Goal: Task Accomplishment & Management: Use online tool/utility

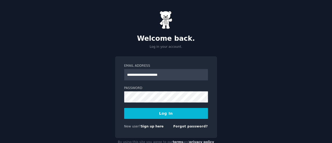
click at [162, 76] on input "**********" at bounding box center [166, 74] width 84 height 11
type input "**********"
click at [175, 115] on button "Log In" at bounding box center [166, 113] width 84 height 11
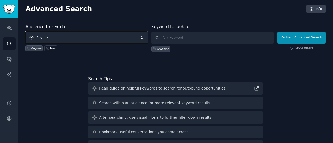
click at [66, 36] on span "Anyone" at bounding box center [87, 38] width 122 height 12
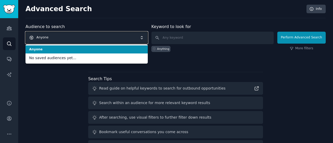
click at [73, 37] on span "Anyone" at bounding box center [87, 38] width 122 height 12
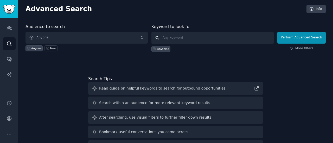
click at [180, 39] on input "text" at bounding box center [213, 38] width 122 height 13
click at [10, 29] on icon "Sidebar" at bounding box center [9, 29] width 5 height 4
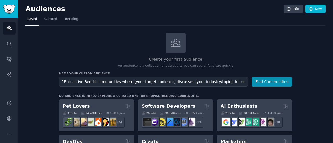
scroll to position [0, 43]
click at [116, 83] on input ""Find active Reddit communities where [your target audience] discusses [your in…" at bounding box center [153, 82] width 189 height 10
click at [175, 82] on input ""Find active Reddit communities where [GenZ] discusses [your industry/topic]. I…" at bounding box center [153, 82] width 189 height 10
click at [174, 82] on input ""Find active Reddit communities where [GenZ] discusses [your industry/topic}. I…" at bounding box center [153, 82] width 189 height 10
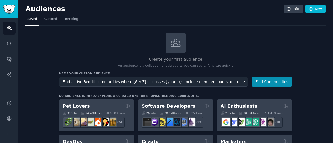
scroll to position [0, 0]
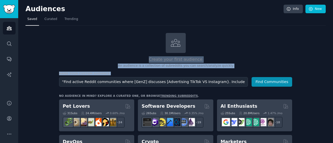
drag, startPoint x: 131, startPoint y: 81, endPoint x: 132, endPoint y: 84, distance: 3.1
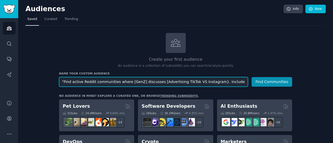
click at [132, 84] on input ""Find active Reddit communities where [GenZ] discusses [Advertising TikTok VS I…" at bounding box center [153, 82] width 189 height 10
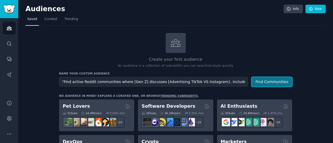
click at [283, 79] on button "Find Communities" at bounding box center [272, 82] width 41 height 10
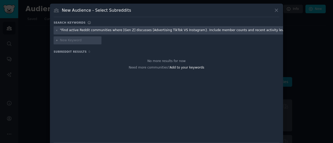
click at [158, 32] on div ""Find active Reddit communities where [Gen Z] discusses [Advertising TikTok VS …" at bounding box center [174, 30] width 229 height 5
click at [156, 29] on div ""Find active Reddit communities where [Gen Z] discusses [Advertising TikTok VS …" at bounding box center [174, 30] width 229 height 5
click at [186, 30] on div ""Find active Reddit communities where [Gen Z] discusses [Advertising TikTok VS …" at bounding box center [174, 30] width 229 height 5
drag, startPoint x: 186, startPoint y: 30, endPoint x: 168, endPoint y: 32, distance: 18.0
click at [168, 32] on div ""Find active Reddit communities where [Gen Z] discusses [Advertising TikTok VS …" at bounding box center [174, 30] width 229 height 5
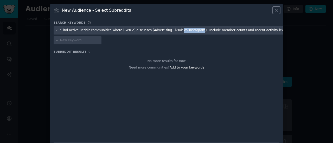
click at [279, 12] on button at bounding box center [277, 10] width 6 height 6
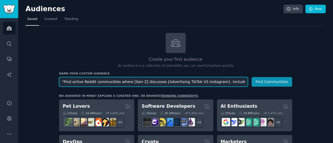
click at [136, 80] on input ""Find active Reddit communities where [Gen Z] discusses [Advertising TikTok VS …" at bounding box center [153, 82] width 189 height 10
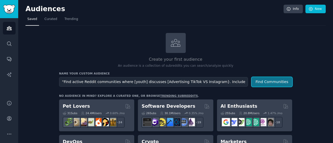
click at [259, 79] on button "Find Communities" at bounding box center [272, 82] width 41 height 10
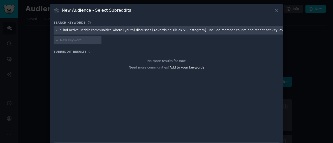
click at [274, 9] on icon at bounding box center [276, 10] width 5 height 5
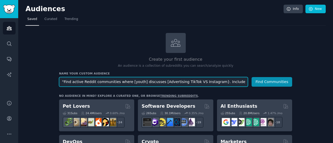
click at [206, 82] on input ""Find active Reddit communities where [youth] discusses [Advertising TikTok VS …" at bounding box center [153, 82] width 189 height 10
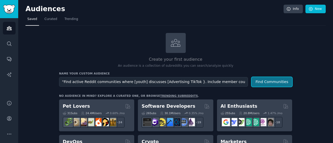
click at [257, 78] on button "Find Communities" at bounding box center [272, 82] width 41 height 10
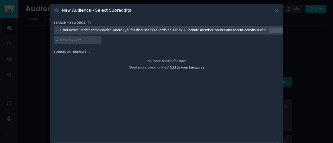
drag, startPoint x: 276, startPoint y: 14, endPoint x: 276, endPoint y: 11, distance: 3.7
click at [276, 11] on div "New Audience - Select Subreddits" at bounding box center [167, 12] width 226 height 10
click at [276, 11] on icon at bounding box center [276, 10] width 3 height 3
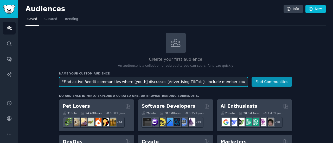
click at [174, 83] on input ""Find active Reddit communities where [youth] discusses [Advertising TikTok }. …" at bounding box center [153, 82] width 189 height 10
type input ""Find active Reddit communities where [youth] discusses [TikTok }. Include memb…"
click at [252, 77] on button "Find Communities" at bounding box center [272, 82] width 41 height 10
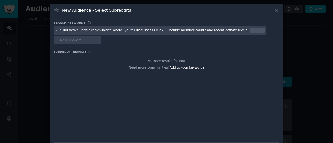
click at [275, 10] on icon at bounding box center [276, 10] width 5 height 5
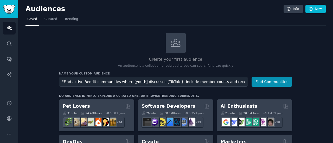
click at [228, 39] on div "Create your first audience An audience is a collection of subreddits you can se…" at bounding box center [175, 50] width 233 height 35
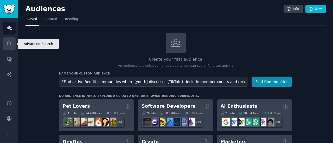
click at [10, 43] on icon "Sidebar" at bounding box center [9, 43] width 5 height 5
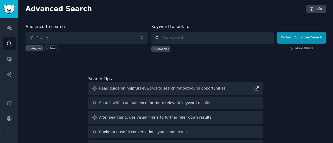
click at [172, 38] on input "text" at bounding box center [213, 38] width 122 height 13
paste input ""Find active Reddit communities where [your target audience] discusses [your in…"
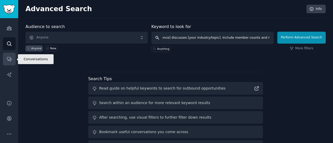
type input ""Find active Reddit communities where [your target audience] discusses [your in…"
click at [6, 58] on link "Conversations" at bounding box center [9, 59] width 13 height 13
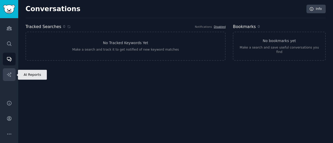
click at [9, 74] on icon "Sidebar" at bounding box center [9, 74] width 4 height 4
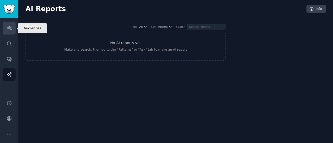
click at [9, 29] on icon "Sidebar" at bounding box center [9, 28] width 5 height 5
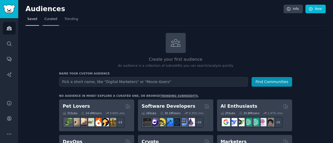
click at [53, 24] on link "Curated" at bounding box center [51, 20] width 16 height 11
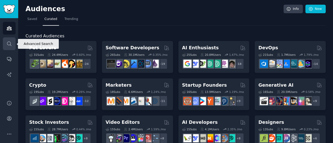
click at [11, 39] on link "Search" at bounding box center [9, 44] width 13 height 13
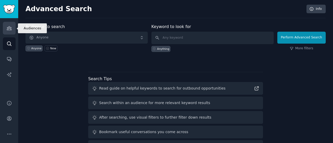
click at [9, 30] on icon "Sidebar" at bounding box center [9, 28] width 5 height 5
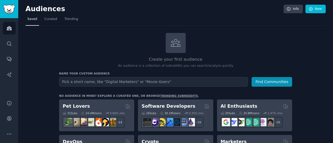
click at [171, 82] on input "text" at bounding box center [153, 82] width 189 height 10
click at [116, 82] on input ""Find active Reddit communities where [your target audience] discusses [your in…" at bounding box center [153, 82] width 189 height 10
click at [182, 80] on input ""Find active Reddit communities where [marketing] discusses [your industry/topi…" at bounding box center [153, 82] width 189 height 10
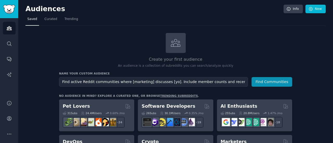
scroll to position [0, 0]
click at [269, 83] on button "Find Communities" at bounding box center [272, 82] width 41 height 10
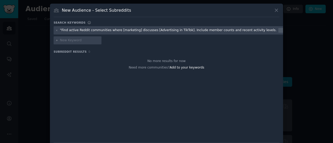
click at [60, 39] on input "text" at bounding box center [80, 40] width 40 height 5
click at [54, 40] on div at bounding box center [78, 40] width 48 height 8
click at [279, 11] on icon at bounding box center [276, 10] width 5 height 5
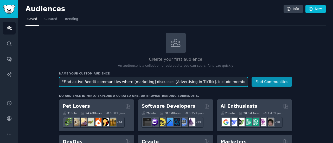
drag, startPoint x: 125, startPoint y: 82, endPoint x: 54, endPoint y: 86, distance: 71.5
drag, startPoint x: 214, startPoint y: 82, endPoint x: 134, endPoint y: 85, distance: 80.3
click at [134, 85] on input "[marketing] discusses [Advertising in TikTok]. Include member counts and recent…" at bounding box center [153, 82] width 189 height 10
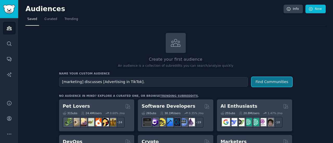
click at [261, 83] on button "Find Communities" at bounding box center [272, 82] width 41 height 10
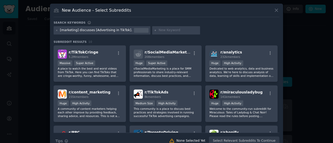
click at [121, 31] on div "[marketing] discusses [Advertising in TikTok]." at bounding box center [96, 30] width 72 height 5
click at [120, 30] on div "[marketing] discusses [Advertising in TikTok]." at bounding box center [96, 30] width 72 height 5
click at [115, 29] on div "[marketing] discusses [Advertising in TikTok]." at bounding box center [96, 30] width 72 height 5
click at [275, 11] on icon at bounding box center [276, 10] width 5 height 5
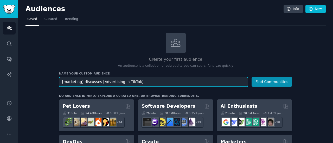
click at [131, 82] on input "[marketing] discusses [Advertising in TikTok]." at bounding box center [153, 82] width 189 height 10
type input "[marketing] discusses [Advertising in TikTok VS Instagram]."
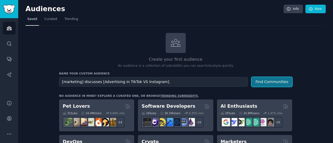
click at [264, 84] on button "Find Communities" at bounding box center [272, 82] width 41 height 10
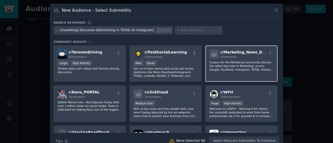
click at [215, 59] on div "r/ Marketing_News_Daily 43 members A place for the Marketing community discuss …" at bounding box center [241, 64] width 72 height 37
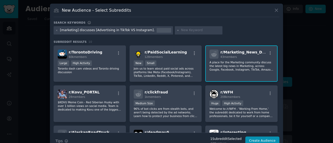
click at [215, 59] on div "r/ Marketing_News_Daily 43 members A place for the Marketing community discuss …" at bounding box center [241, 64] width 72 height 37
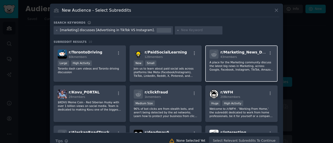
click at [232, 59] on div "r/ Marketing_News_Daily 43 members A place for the Marketing community discuss …" at bounding box center [241, 64] width 72 height 37
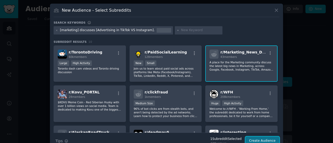
click at [259, 139] on button "Create Audience" at bounding box center [263, 141] width 34 height 9
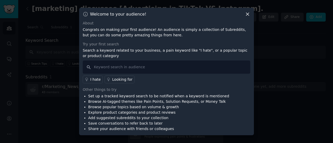
click at [248, 14] on icon at bounding box center [247, 14] width 3 height 3
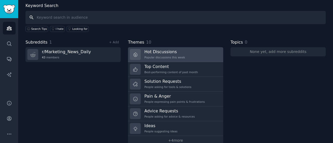
scroll to position [13, 0]
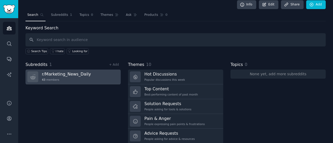
click at [100, 70] on link "r/ Marketing_News_Daily 43 members" at bounding box center [73, 77] width 95 height 15
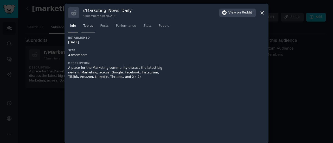
click at [85, 24] on span "Topics" at bounding box center [88, 26] width 10 height 5
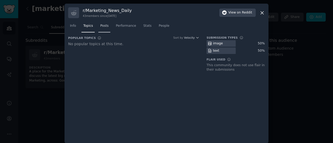
click at [106, 28] on span "Posts" at bounding box center [104, 26] width 8 height 5
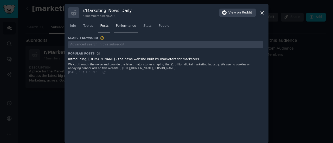
click at [129, 26] on span "Performance" at bounding box center [126, 26] width 20 height 5
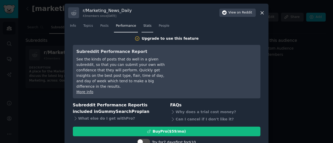
click at [146, 26] on span "Stats" at bounding box center [147, 26] width 8 height 5
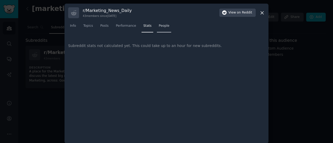
click at [160, 27] on span "People" at bounding box center [164, 26] width 11 height 5
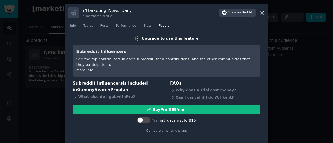
click at [262, 12] on icon at bounding box center [262, 12] width 5 height 5
